Goal: Task Accomplishment & Management: Manage account settings

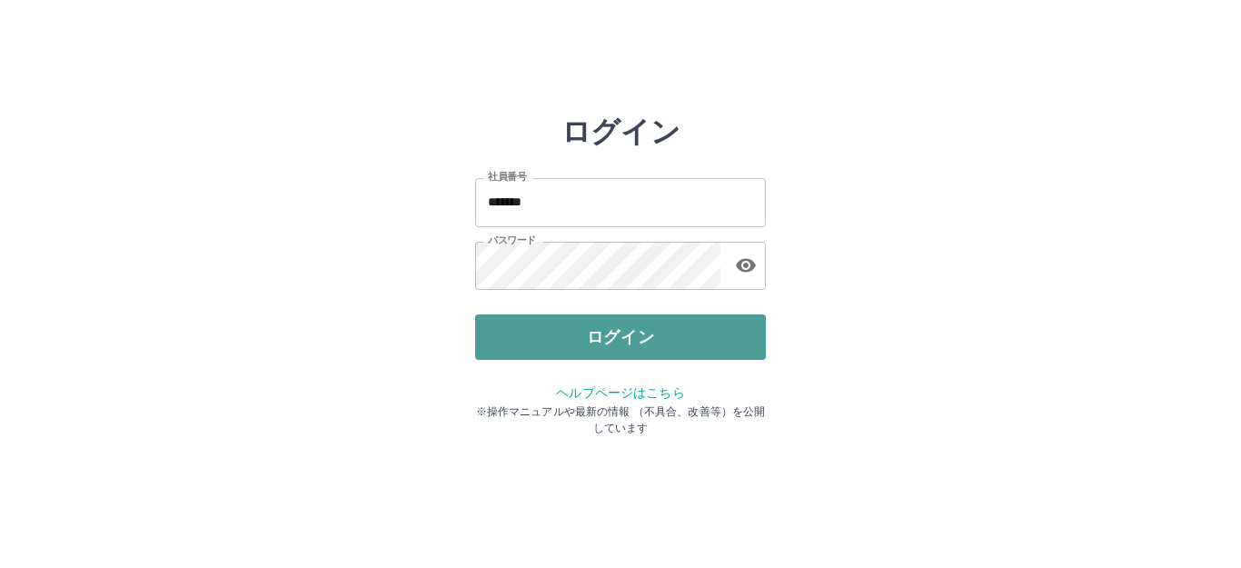
click at [533, 342] on button "ログイン" at bounding box center [620, 336] width 291 height 45
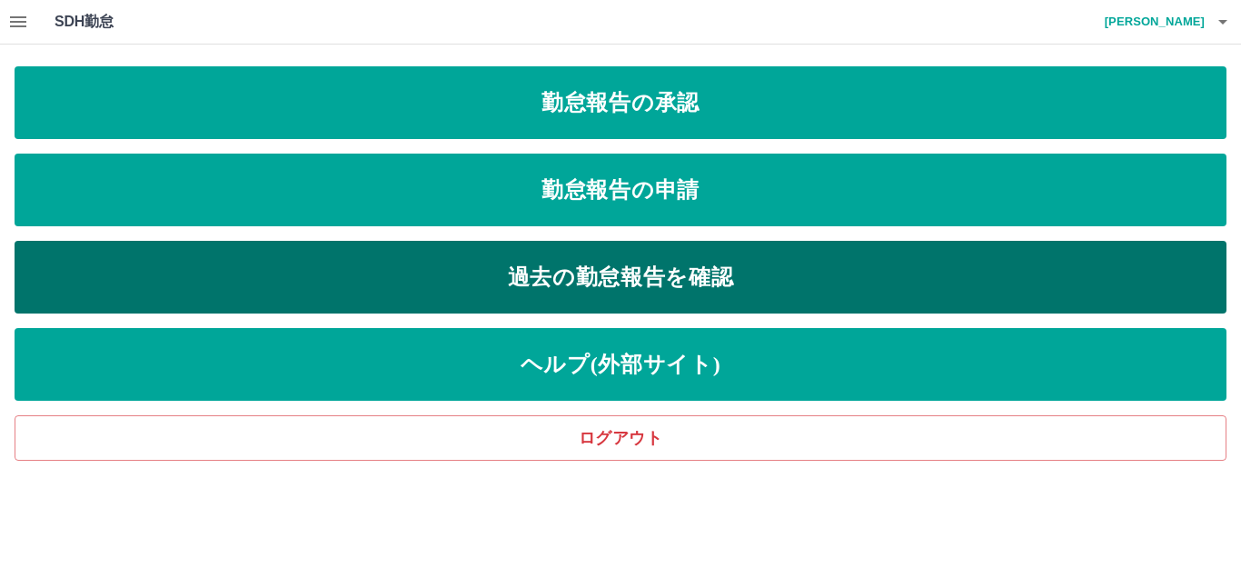
click at [552, 249] on link "過去の勤怠報告を確認" at bounding box center [621, 277] width 1212 height 73
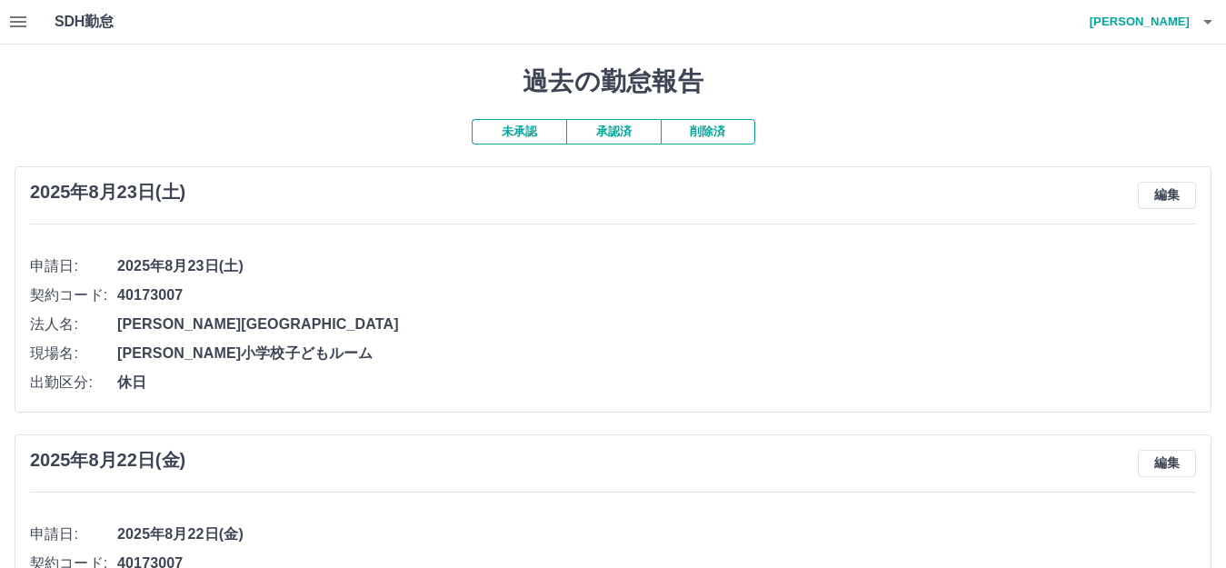
click at [33, 25] on button "button" at bounding box center [18, 22] width 36 height 44
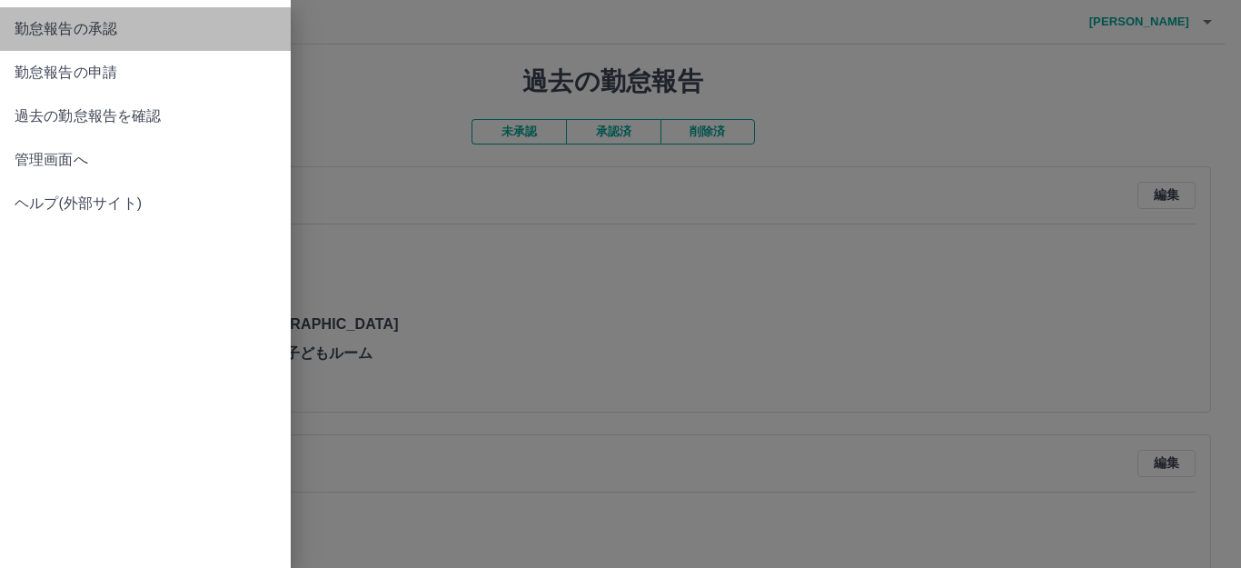
click at [200, 38] on span "勤怠報告の承認" at bounding box center [146, 29] width 262 height 22
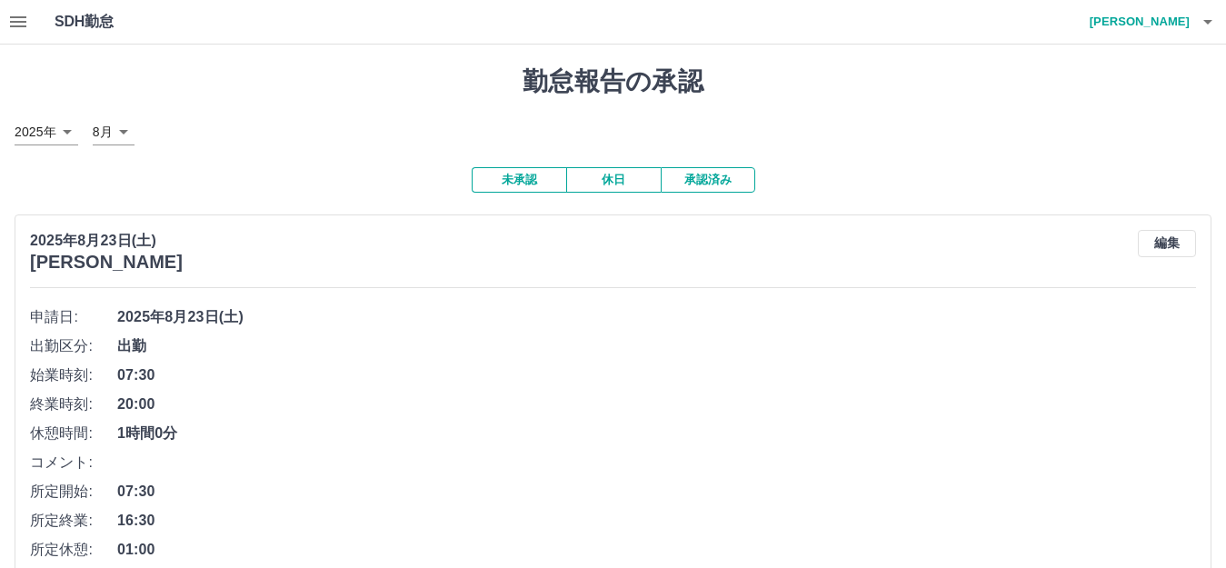
click at [581, 181] on button "休日" at bounding box center [613, 179] width 94 height 25
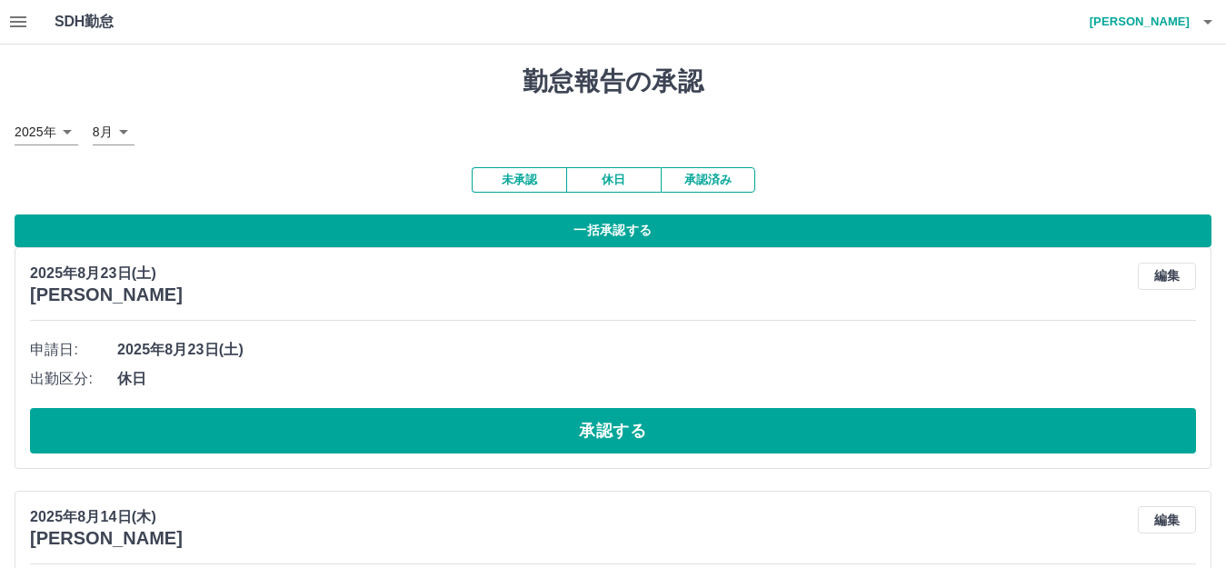
click at [672, 173] on button "承認済み" at bounding box center [708, 179] width 94 height 25
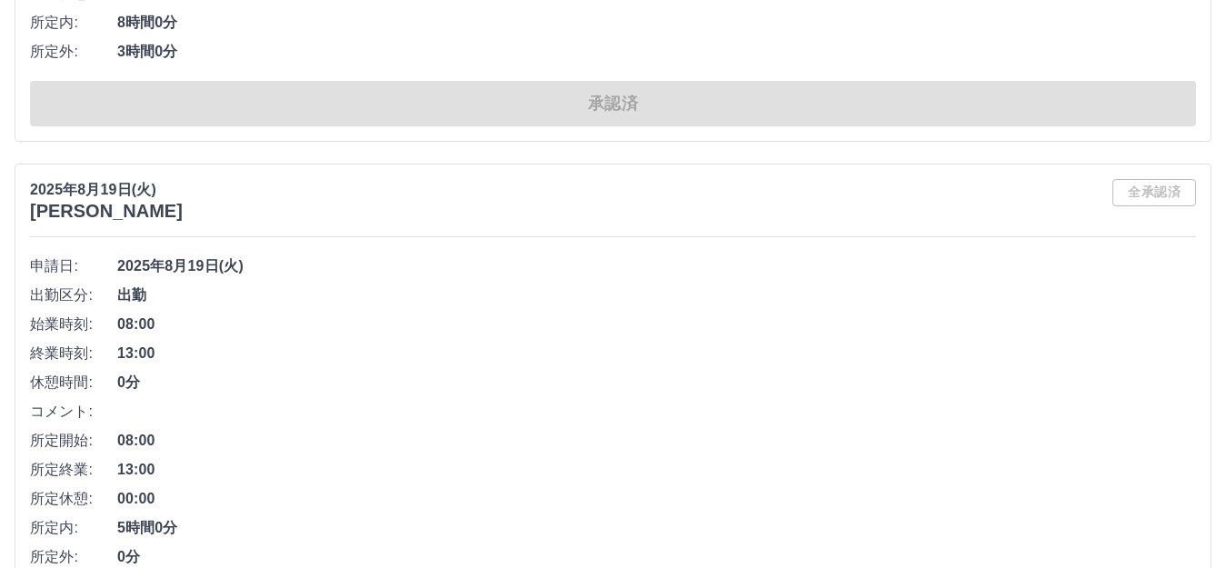
scroll to position [9474, 0]
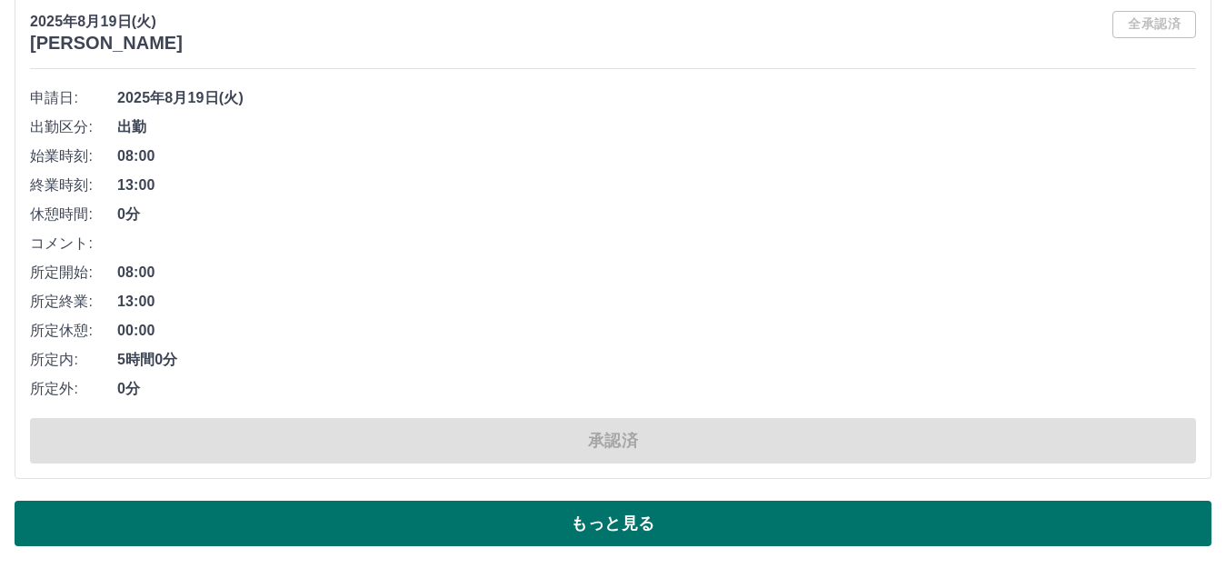
click at [490, 513] on button "もっと見る" at bounding box center [613, 523] width 1197 height 45
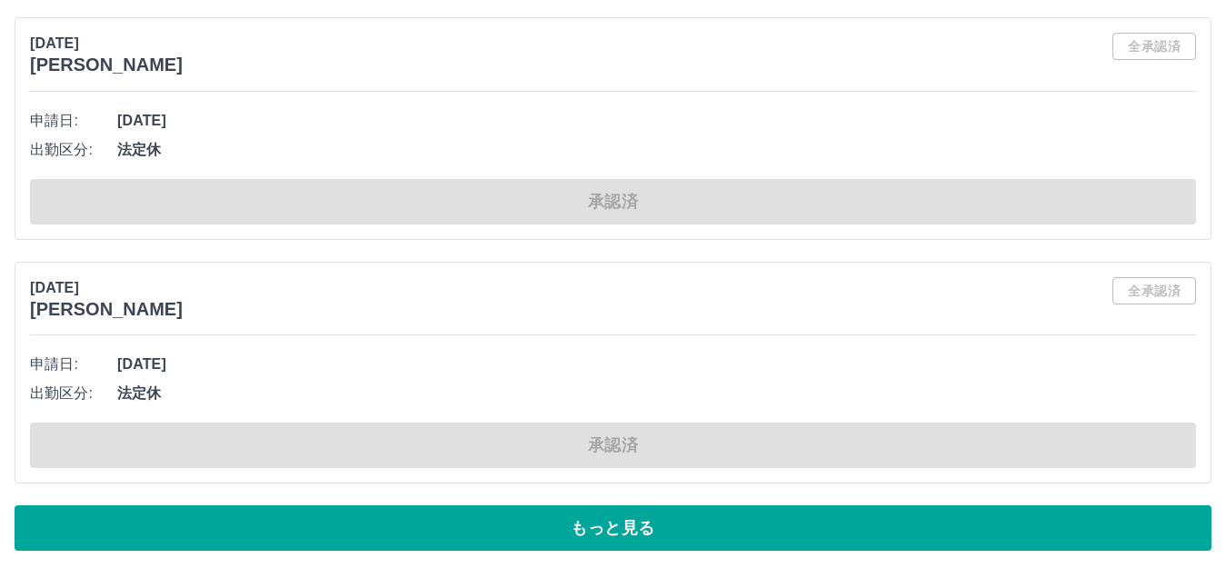
scroll to position [19930, 0]
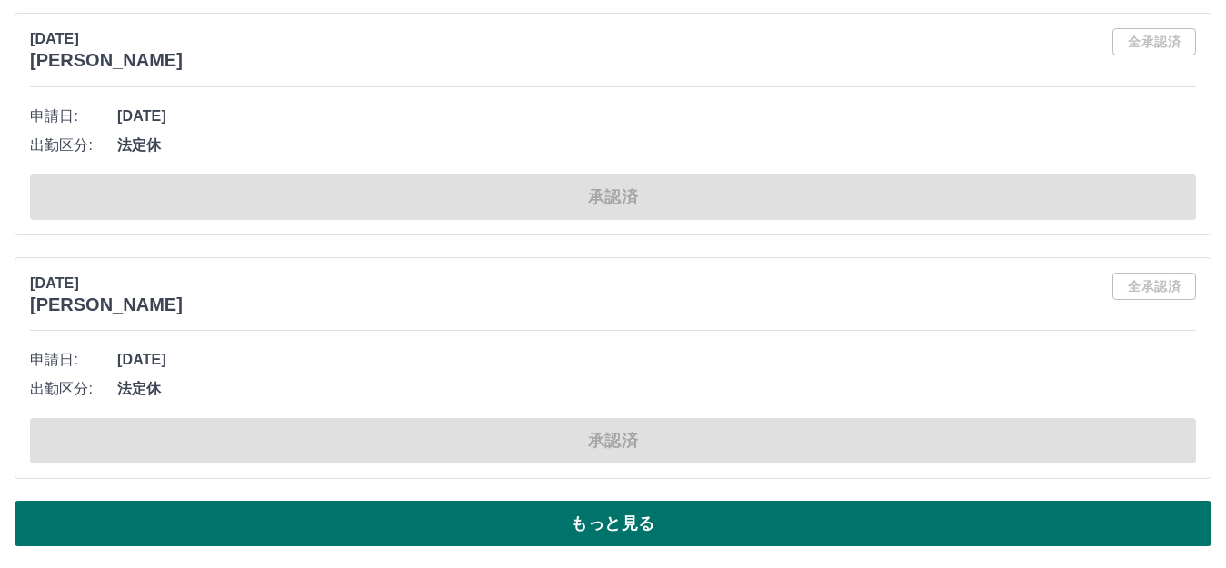
click at [420, 511] on button "もっと見る" at bounding box center [613, 523] width 1197 height 45
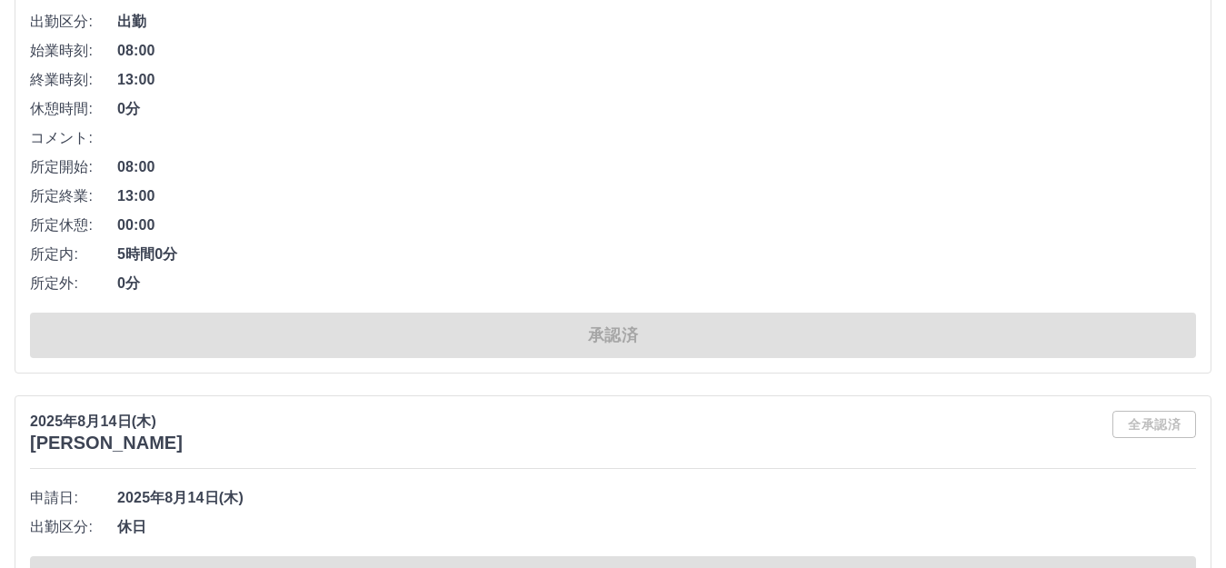
scroll to position [28903, 0]
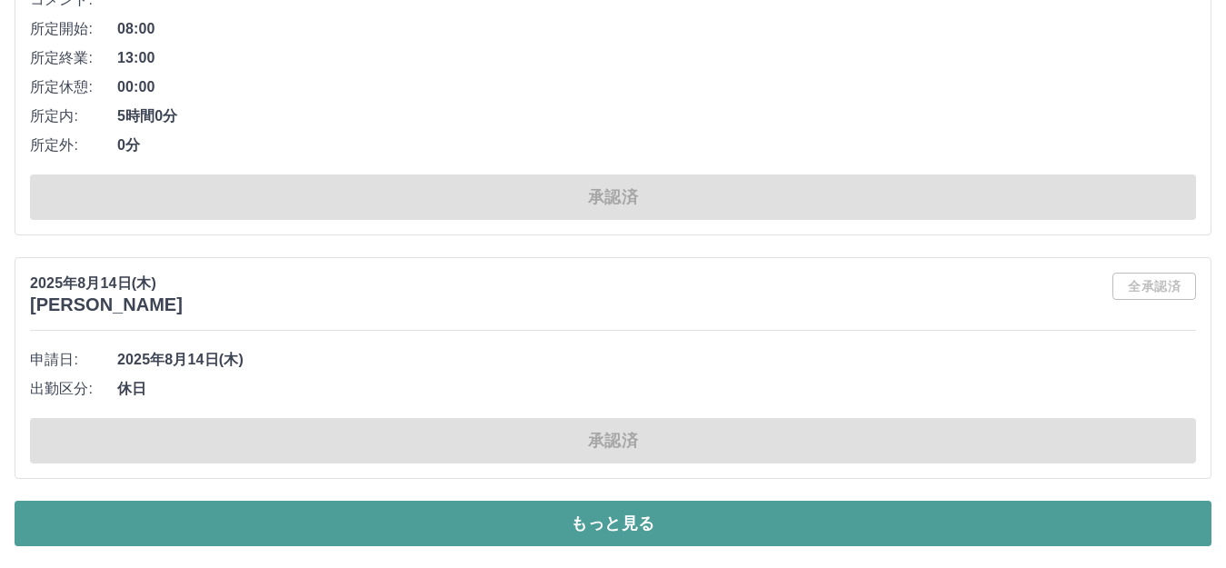
click at [415, 519] on button "もっと見る" at bounding box center [613, 523] width 1197 height 45
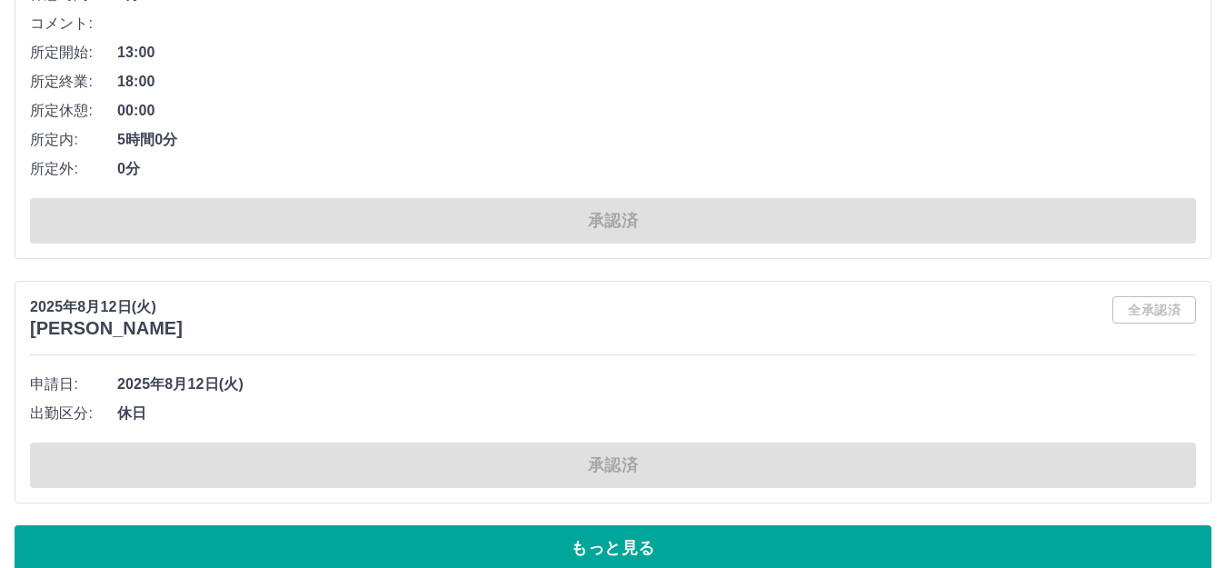
scroll to position [38924, 0]
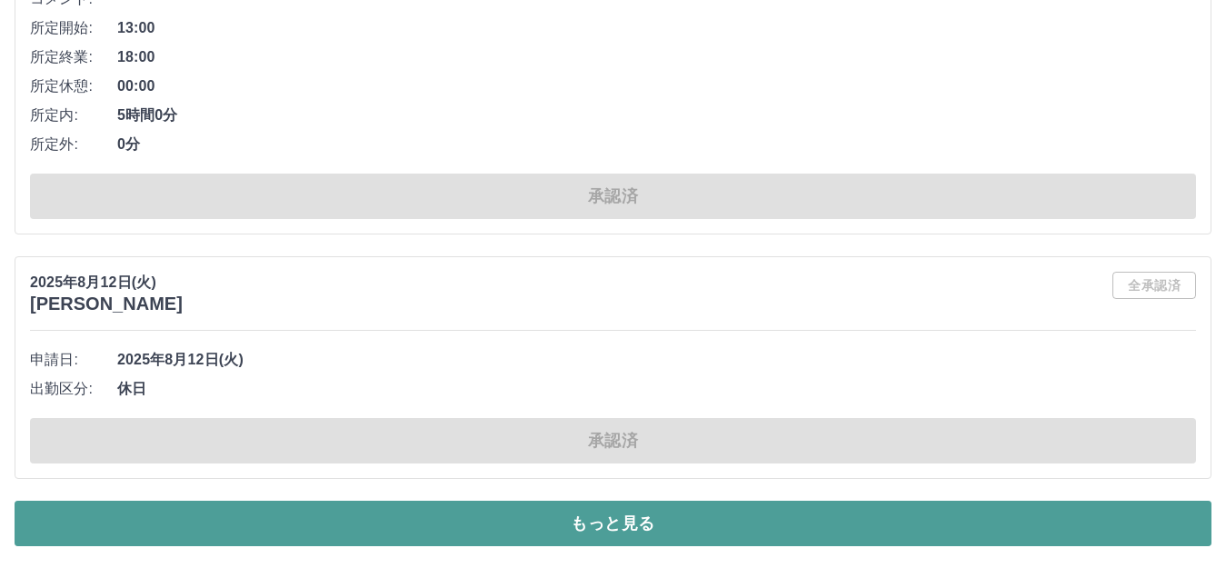
click at [356, 512] on button "もっと見る" at bounding box center [613, 523] width 1197 height 45
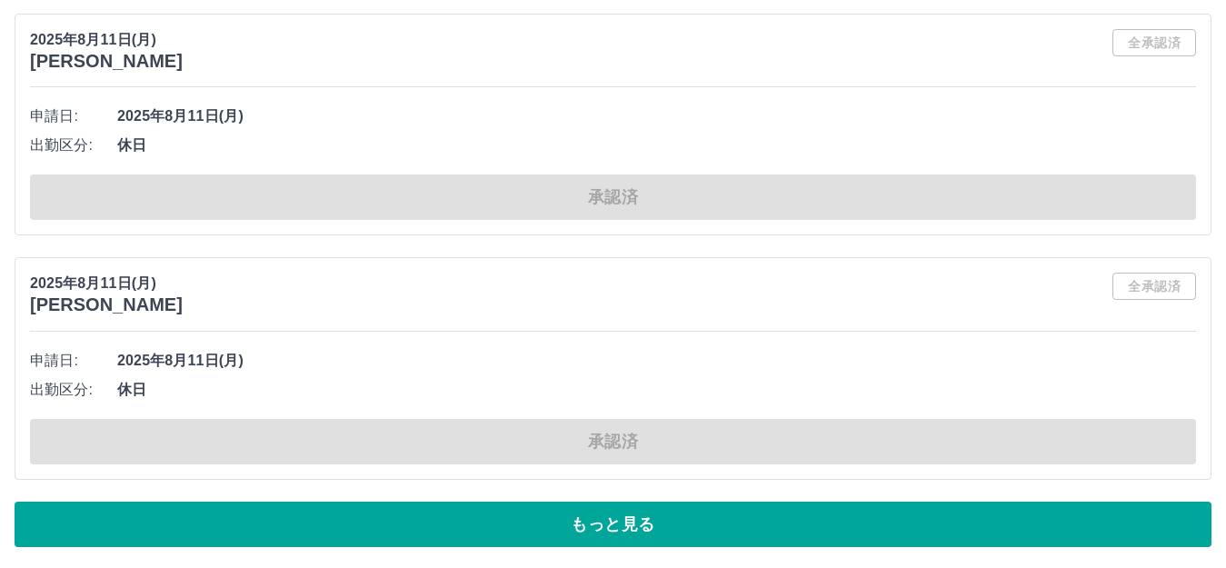
scroll to position [47374, 0]
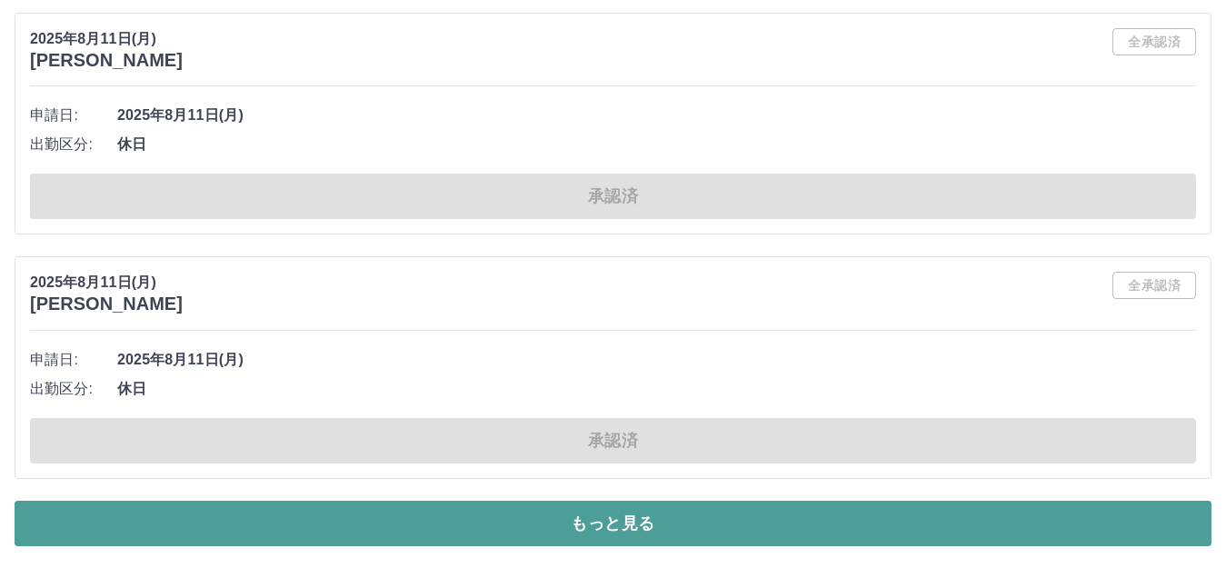
click at [378, 513] on button "もっと見る" at bounding box center [613, 523] width 1197 height 45
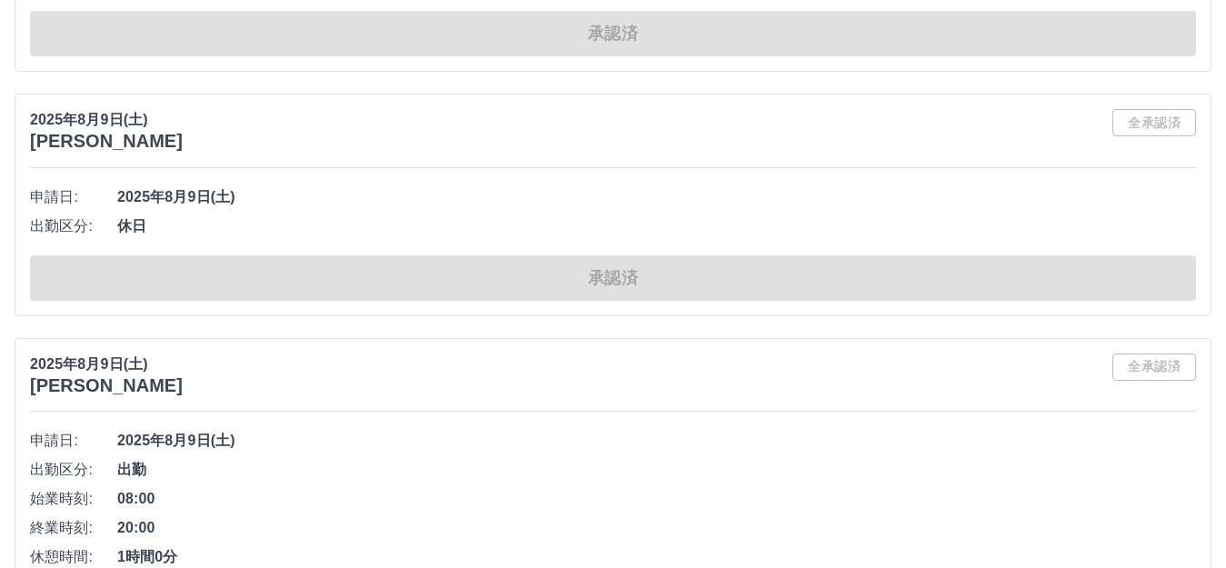
scroll to position [53189, 0]
